Goal: Task Accomplishment & Management: Manage account settings

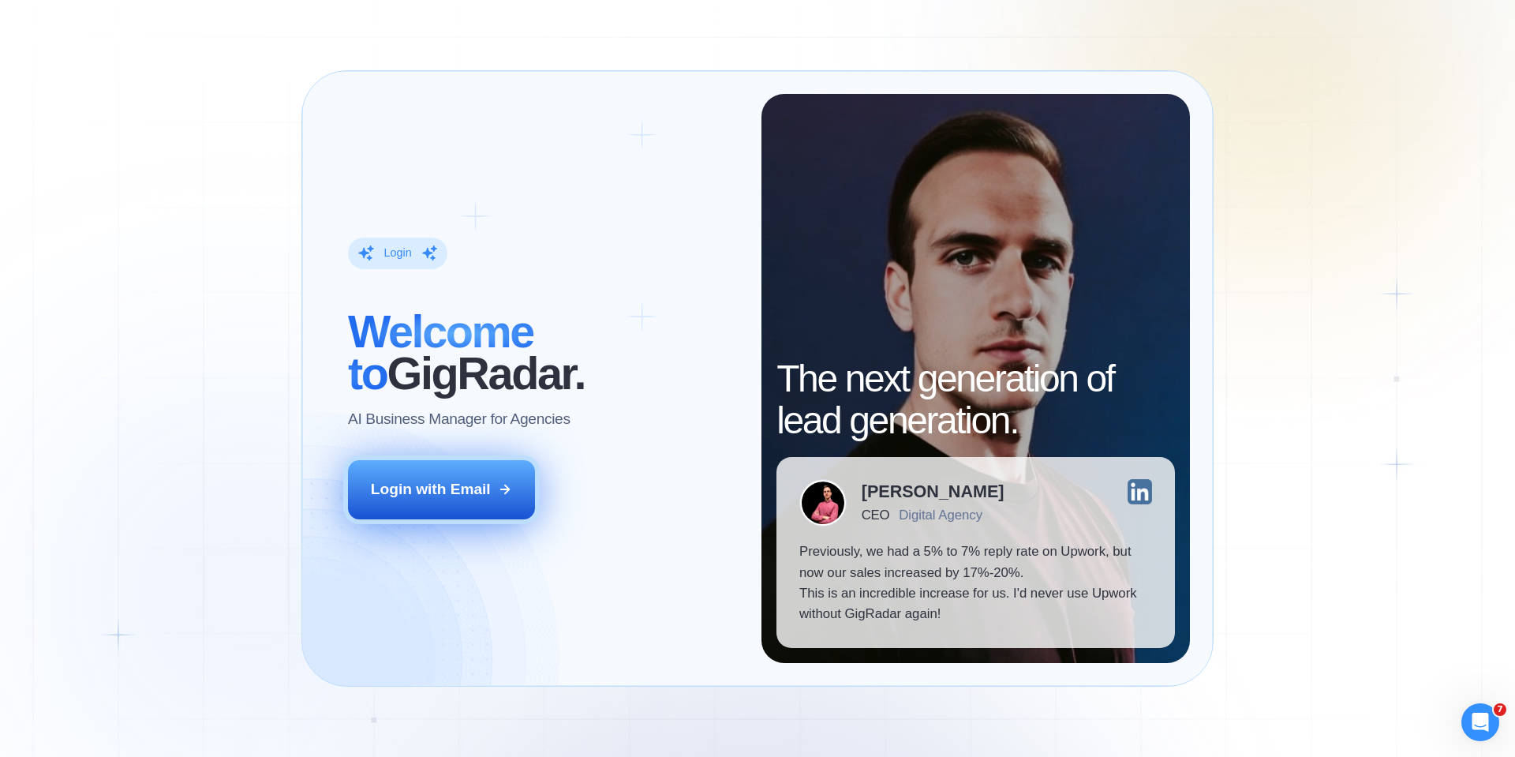
click at [459, 501] on button "Login with Email" at bounding box center [442, 489] width 188 height 58
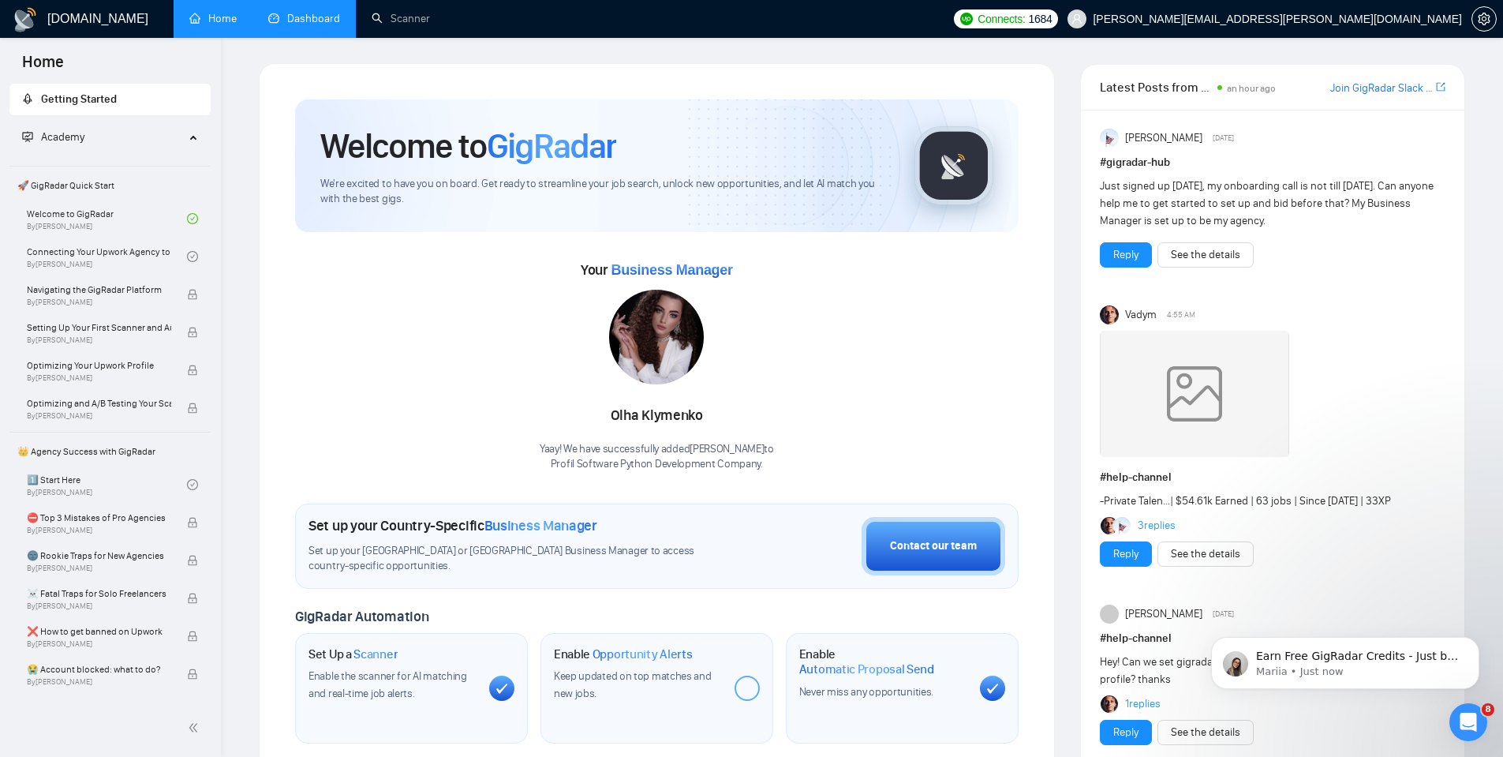
click at [302, 17] on link "Dashboard" at bounding box center [304, 18] width 72 height 13
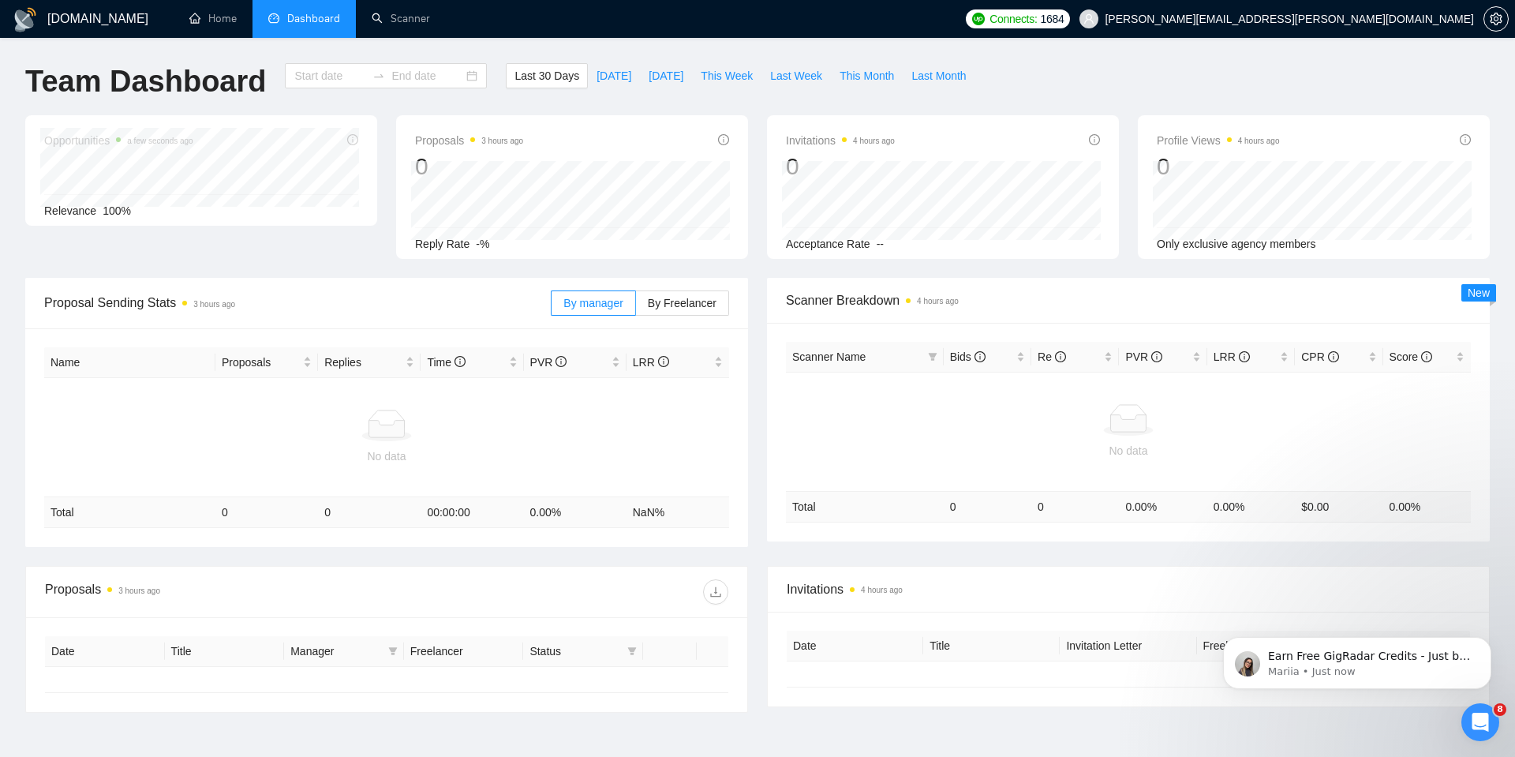
type input "2025-07-26"
type input "2025-08-25"
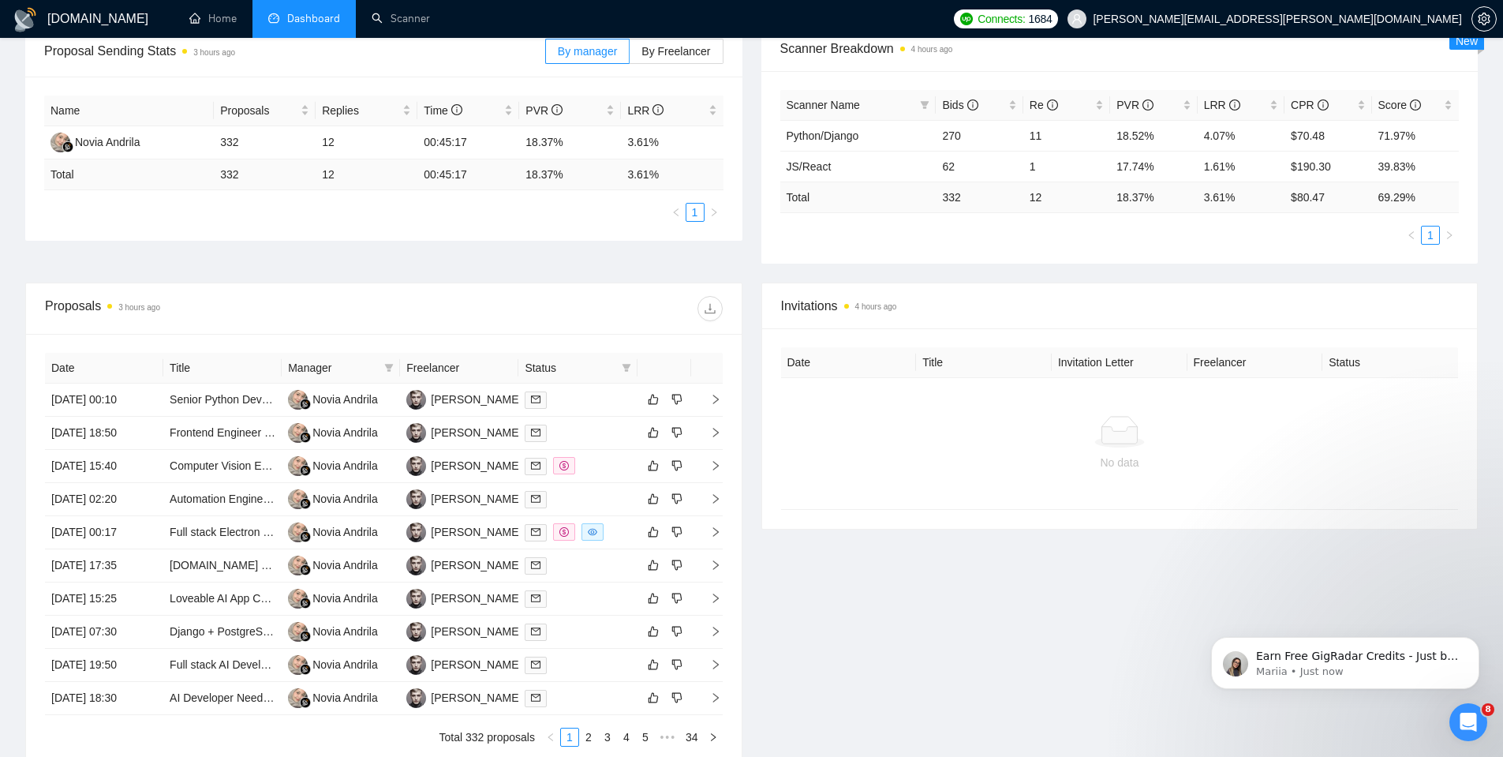
scroll to position [284, 0]
